Goal: Find specific page/section: Find specific page/section

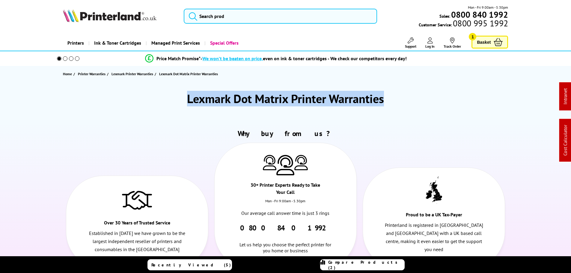
drag, startPoint x: 361, startPoint y: 103, endPoint x: 183, endPoint y: 100, distance: 178.1
click at [183, 100] on div "Lexmark Dot Matrix Printer Warranties" at bounding box center [285, 99] width 445 height 16
